Goal: Task Accomplishment & Management: Use online tool/utility

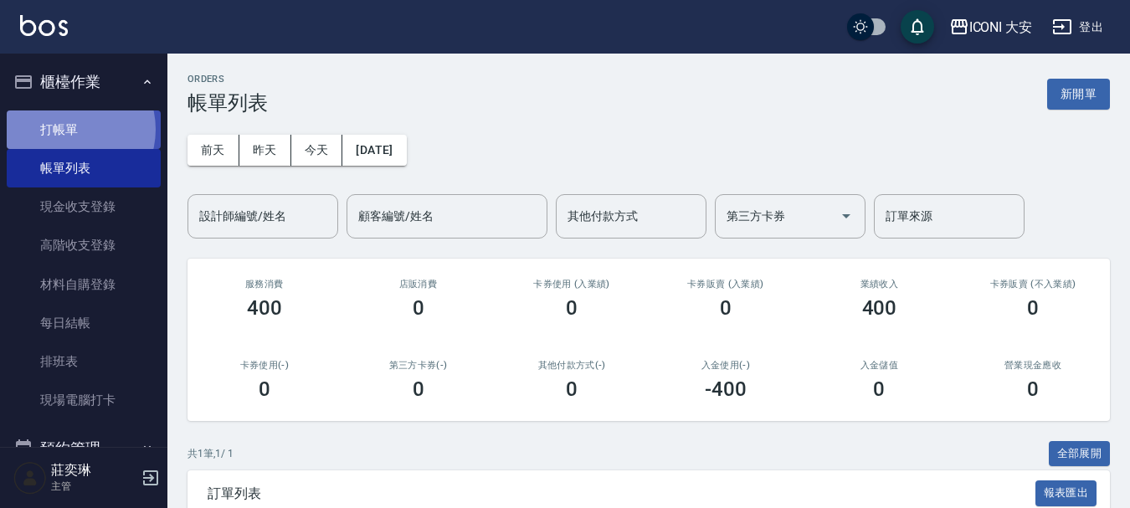
click at [67, 129] on link "打帳單" at bounding box center [84, 129] width 154 height 39
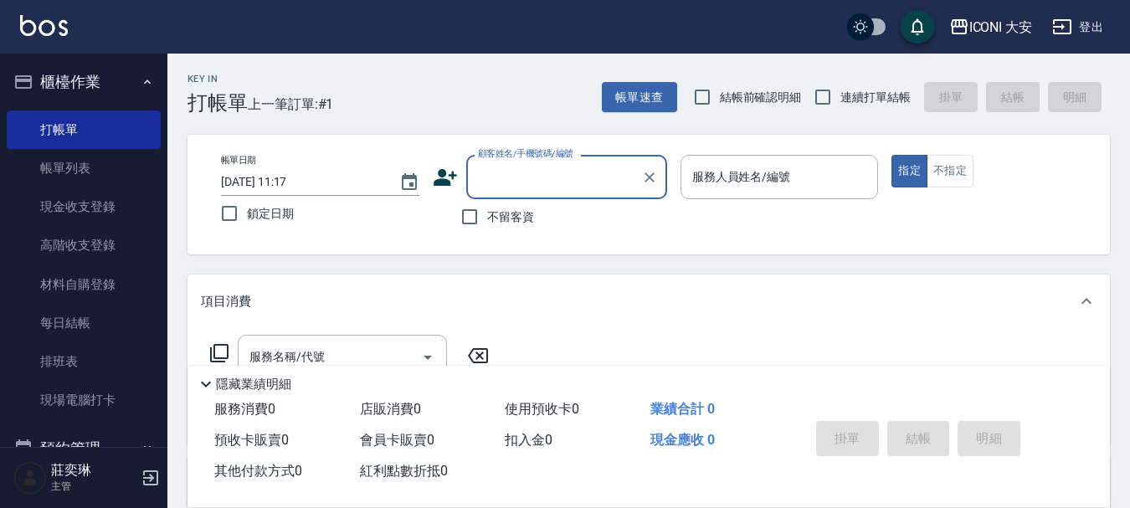
click at [525, 177] on input "顧客姓名/手機號碼/編號" at bounding box center [554, 176] width 161 height 29
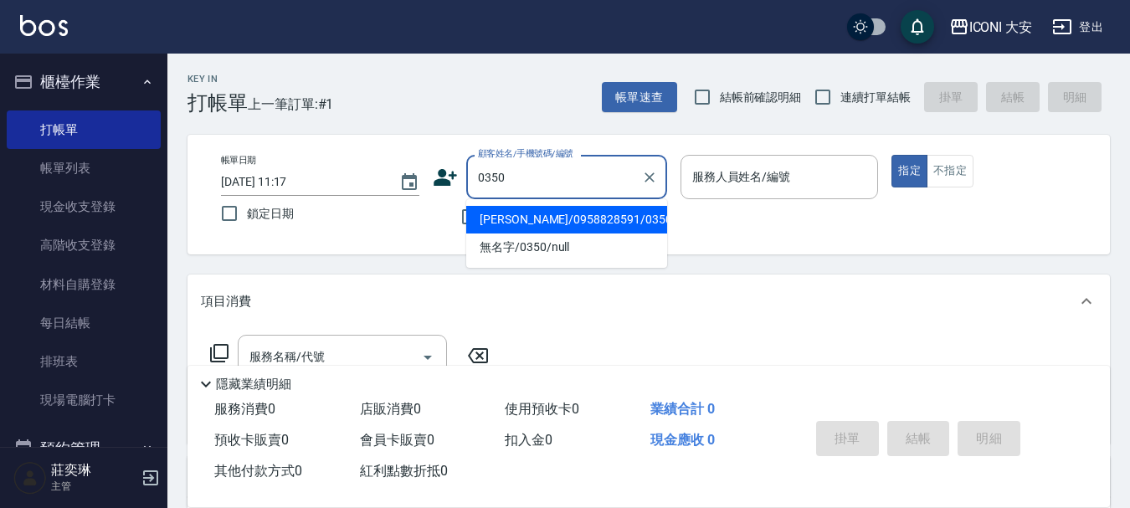
click at [539, 219] on li "[PERSON_NAME]/0958828591/0350" at bounding box center [566, 220] width 201 height 28
type input "[PERSON_NAME]/0958828591/0350"
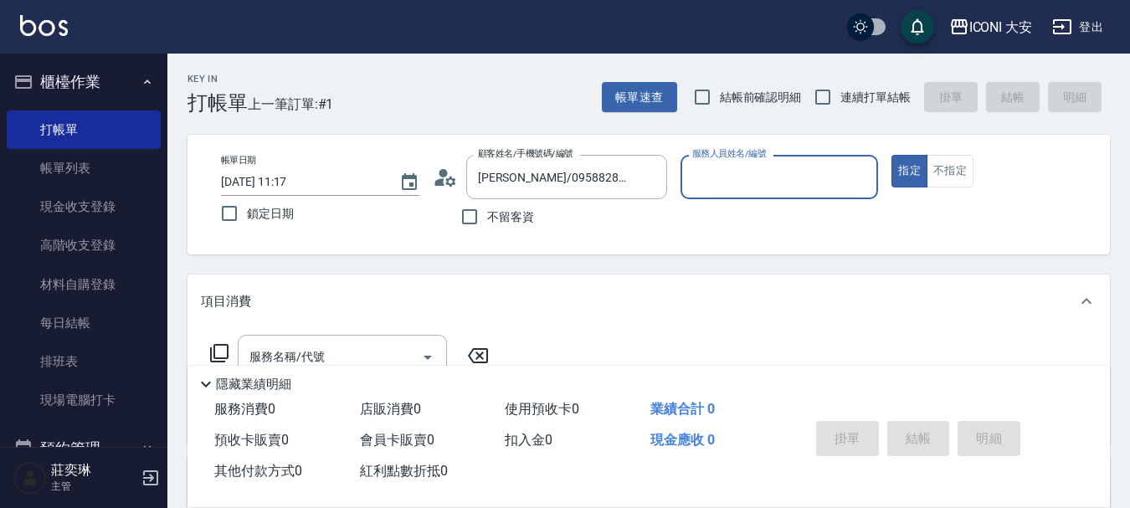
type input "[PERSON_NAME]曾姐-2"
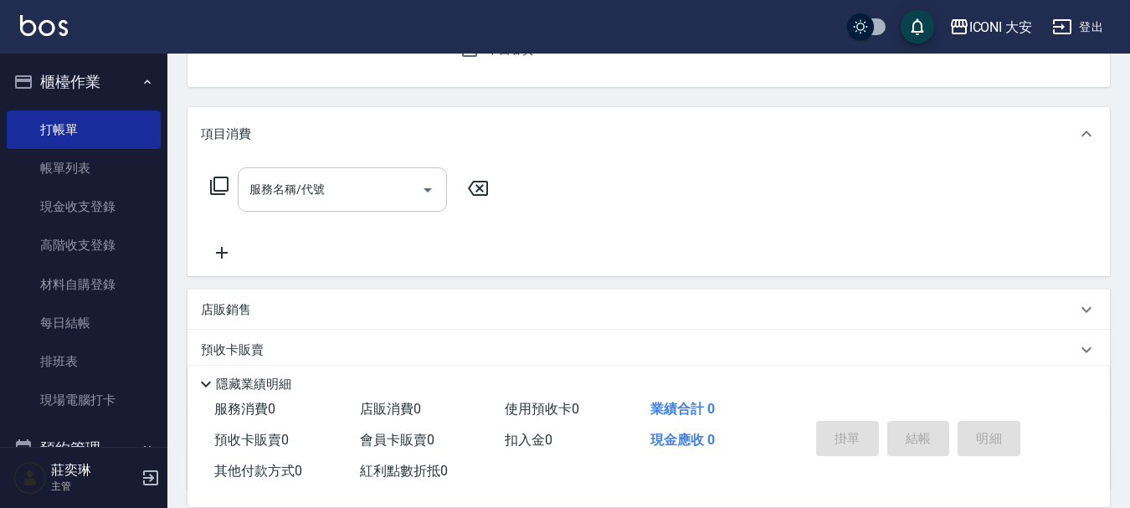
click at [338, 180] on input "服務名稱/代號" at bounding box center [329, 189] width 169 height 29
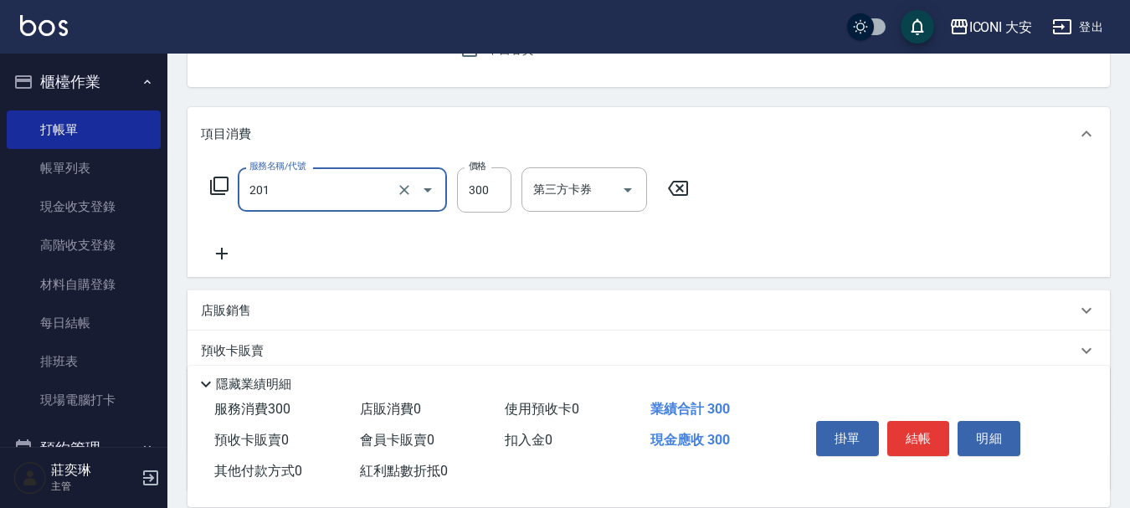
type input "張.曾洗髮　(201)"
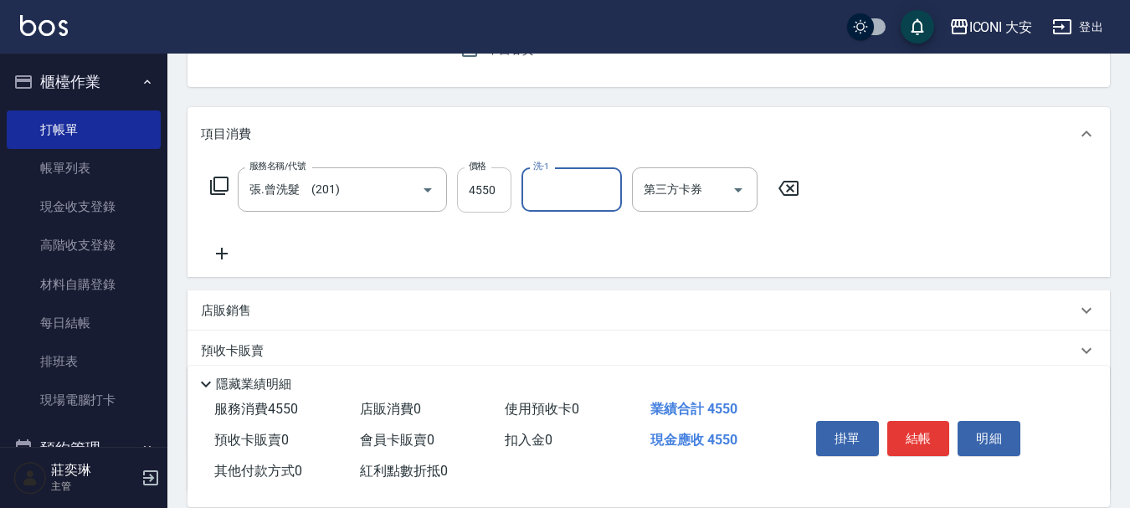
click at [482, 193] on input "4550" at bounding box center [484, 189] width 54 height 45
click at [484, 191] on input "4550" at bounding box center [484, 189] width 54 height 45
type input "450"
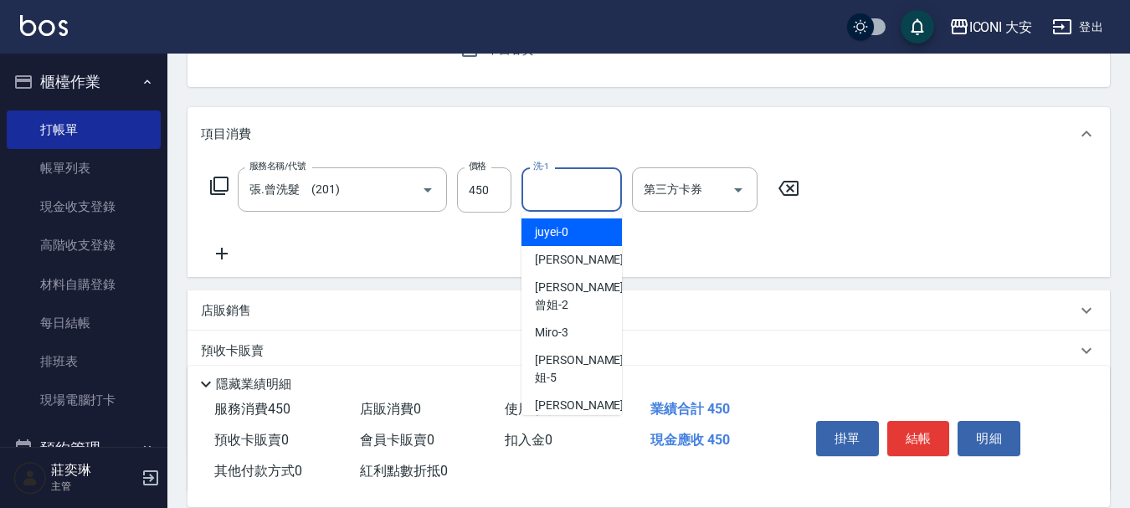
click at [575, 187] on input "洗-1" at bounding box center [571, 189] width 85 height 29
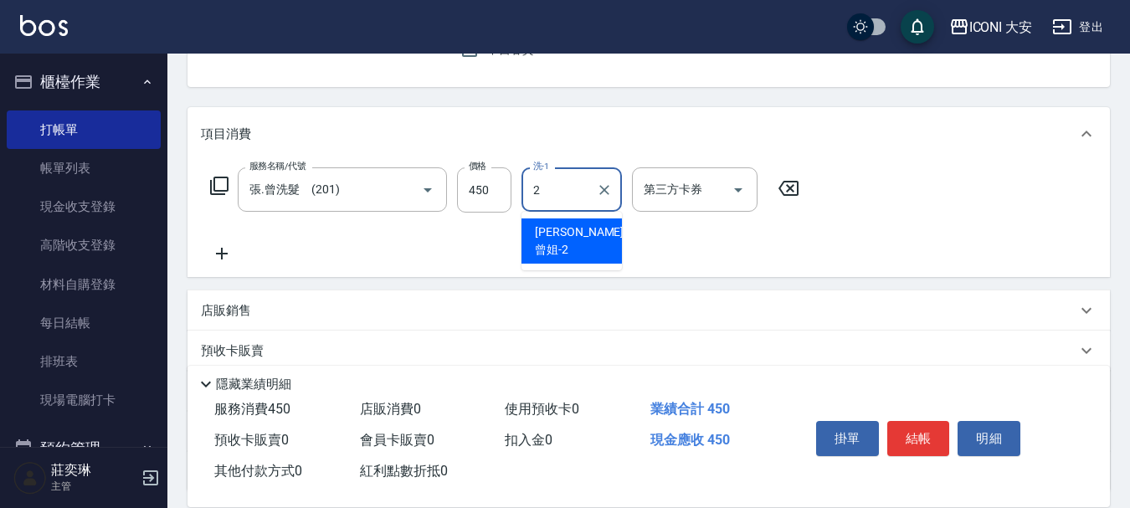
type input "[PERSON_NAME]曾姐-2"
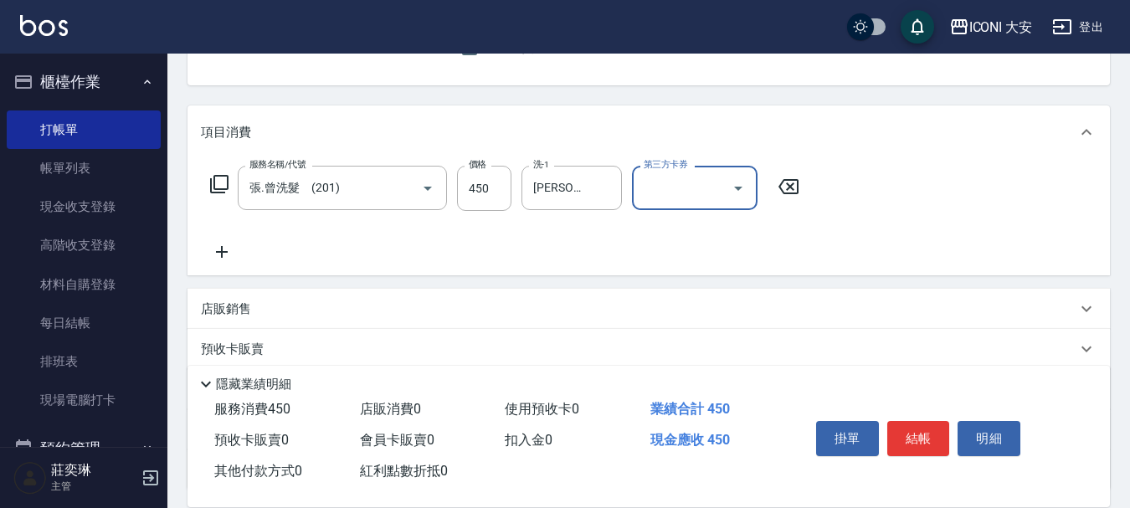
scroll to position [311, 0]
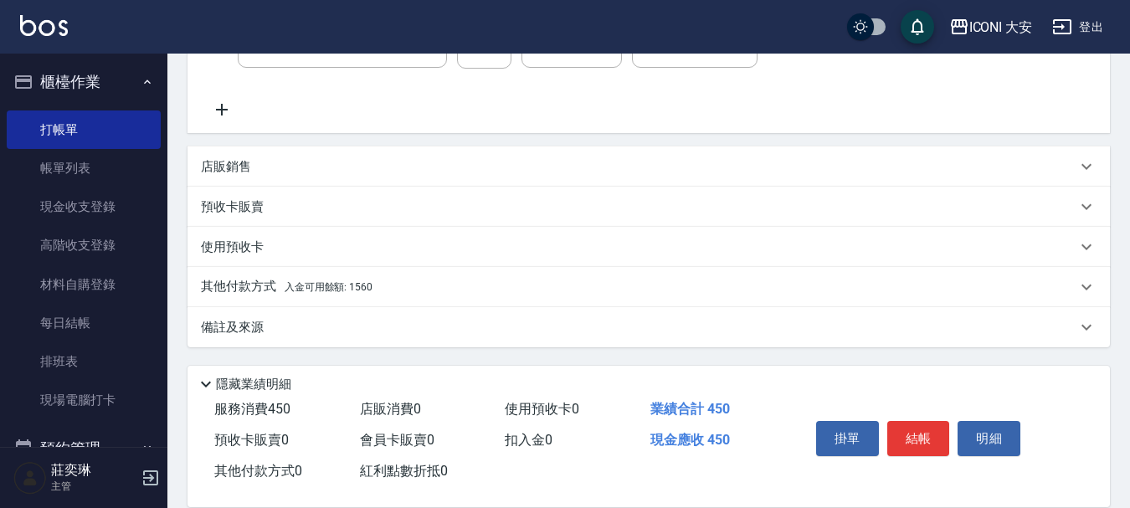
click at [315, 285] on span "入金可用餘額: 1560" at bounding box center [329, 287] width 88 height 12
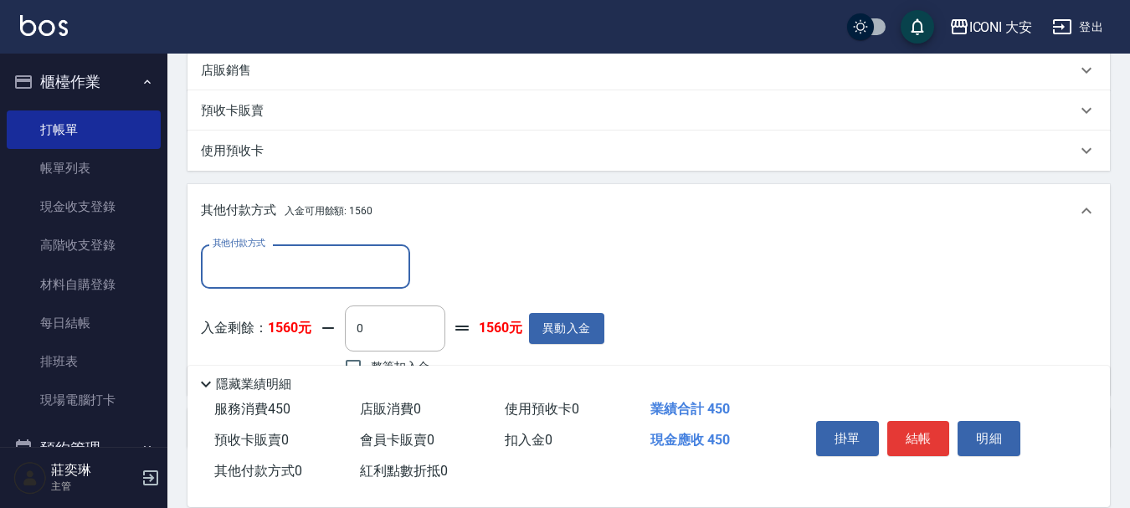
scroll to position [509, 0]
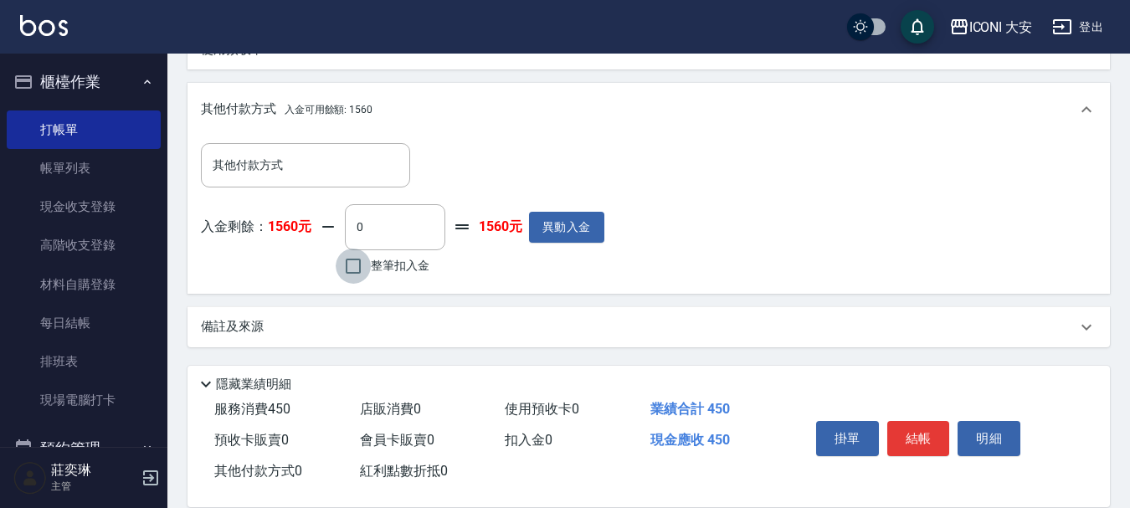
click at [348, 270] on input "整筆扣入金" at bounding box center [353, 266] width 35 height 35
checkbox input "true"
type input "450"
click at [922, 430] on button "結帳" at bounding box center [918, 438] width 63 height 35
